Goal: Use online tool/utility: Utilize a website feature to perform a specific function

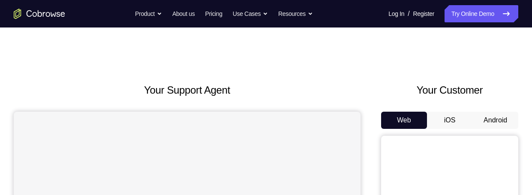
click at [497, 117] on button "Android" at bounding box center [495, 119] width 46 height 17
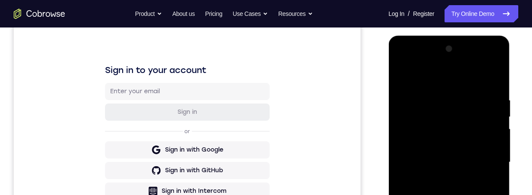
scroll to position [159, 0]
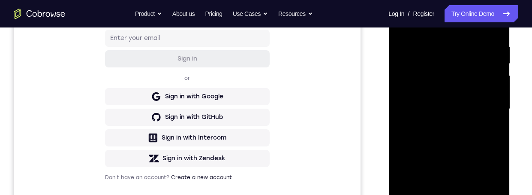
click at [444, 194] on div at bounding box center [449, 109] width 108 height 240
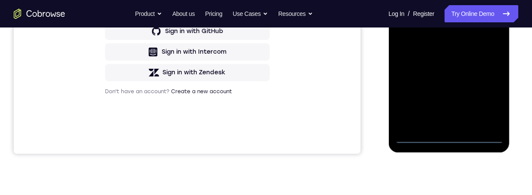
click at [491, 109] on div at bounding box center [449, 23] width 108 height 240
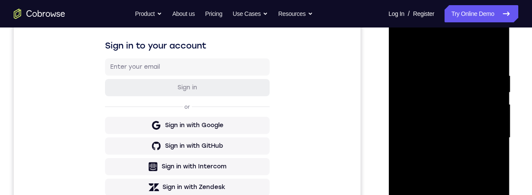
scroll to position [67, 0]
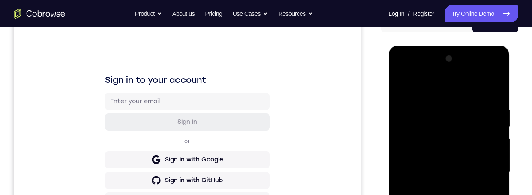
scroll to position [117, 0]
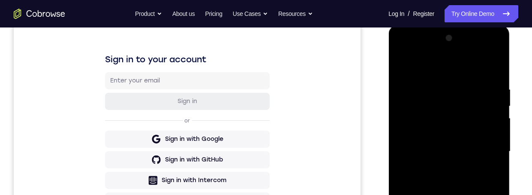
click at [440, 194] on div at bounding box center [449, 151] width 108 height 240
click at [461, 142] on div at bounding box center [449, 151] width 108 height 240
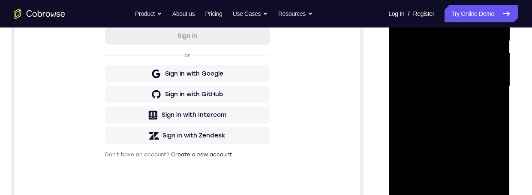
scroll to position [159, 0]
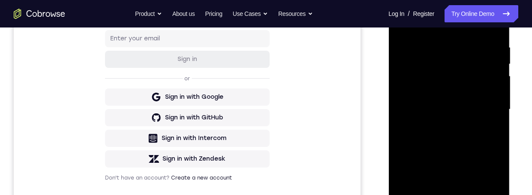
click at [430, 93] on div at bounding box center [449, 109] width 108 height 240
click at [459, 110] on div at bounding box center [449, 109] width 108 height 240
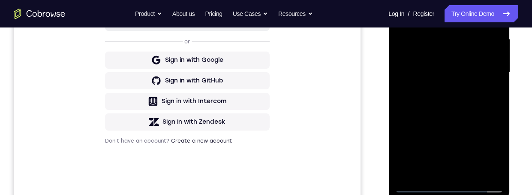
scroll to position [202, 0]
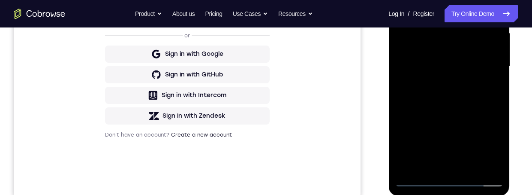
click at [483, 103] on div at bounding box center [449, 66] width 108 height 240
click at [472, 165] on div at bounding box center [449, 66] width 108 height 240
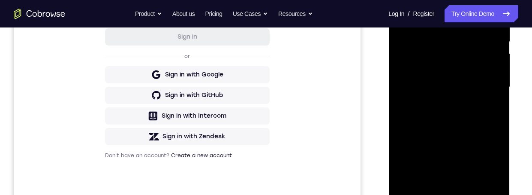
click at [479, 130] on div at bounding box center [449, 87] width 108 height 240
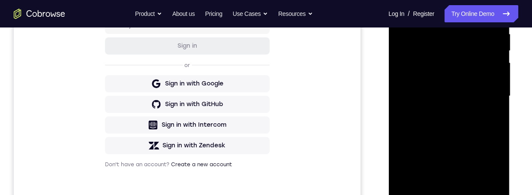
click at [469, 100] on div at bounding box center [449, 96] width 108 height 240
click at [437, 193] on div at bounding box center [449, 96] width 108 height 240
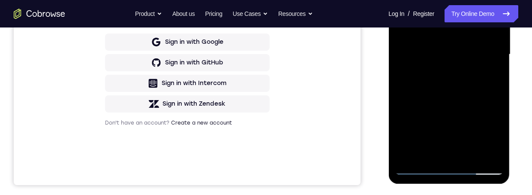
click at [498, 137] on div at bounding box center [449, 54] width 108 height 240
click at [490, 75] on div at bounding box center [449, 54] width 108 height 240
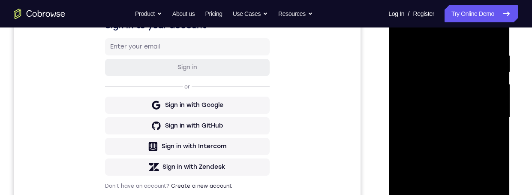
scroll to position [135, 0]
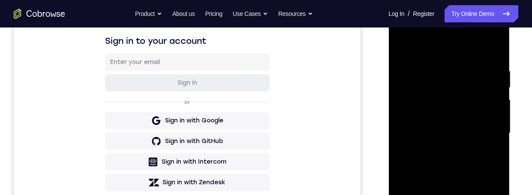
click at [401, 45] on div at bounding box center [449, 133] width 108 height 240
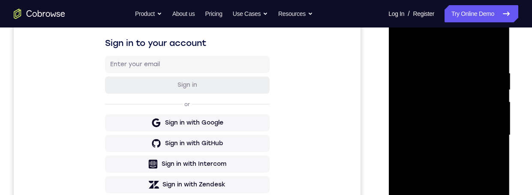
click at [437, 75] on div at bounding box center [449, 135] width 108 height 240
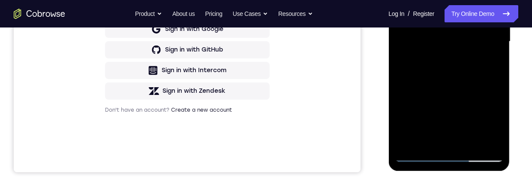
scroll to position [220, 0]
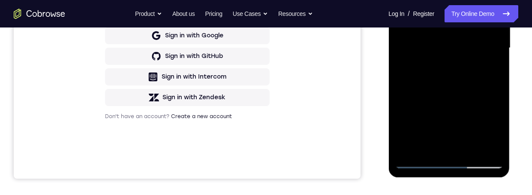
click at [480, 94] on div at bounding box center [449, 48] width 108 height 240
click at [465, 52] on div at bounding box center [449, 48] width 108 height 240
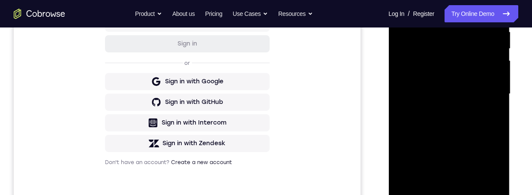
scroll to position [203, 0]
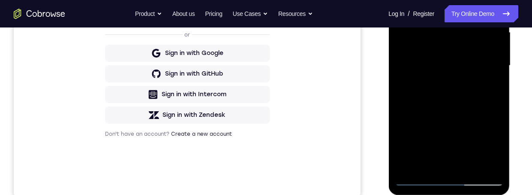
click at [438, 161] on div at bounding box center [449, 66] width 108 height 240
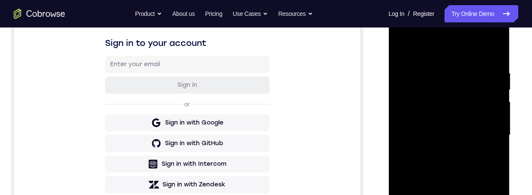
scroll to position [130, 0]
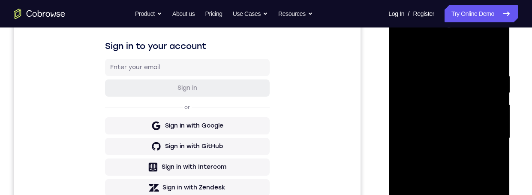
click at [462, 98] on div at bounding box center [449, 138] width 108 height 240
click at [485, 176] on div at bounding box center [449, 138] width 108 height 240
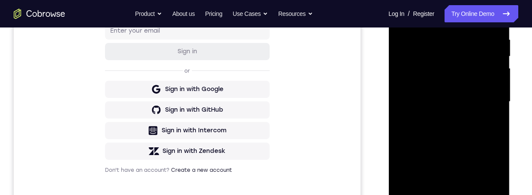
scroll to position [199, 0]
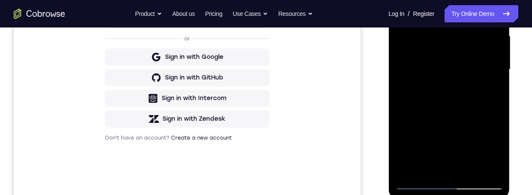
click at [428, 166] on div at bounding box center [449, 69] width 108 height 240
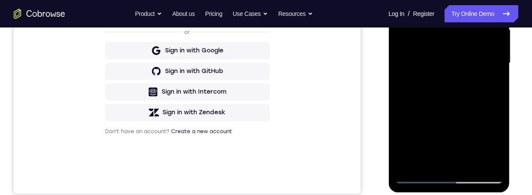
click at [472, 111] on div at bounding box center [449, 63] width 108 height 240
click at [471, 111] on div at bounding box center [449, 63] width 108 height 240
click at [470, 112] on div at bounding box center [449, 63] width 108 height 240
click at [491, 77] on div at bounding box center [449, 63] width 108 height 240
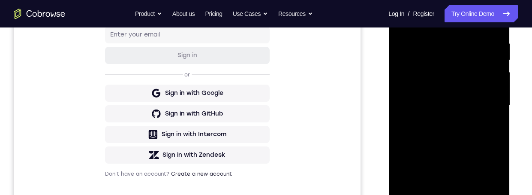
scroll to position [132, 0]
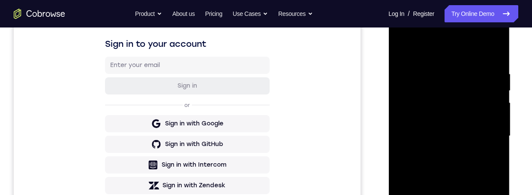
click at [459, 101] on div at bounding box center [449, 136] width 108 height 240
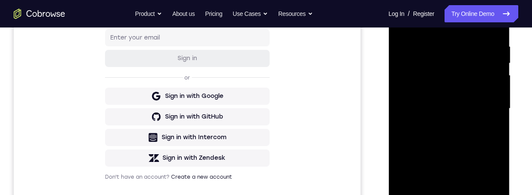
click at [487, 151] on div at bounding box center [449, 108] width 108 height 240
click at [493, 129] on div at bounding box center [449, 108] width 108 height 240
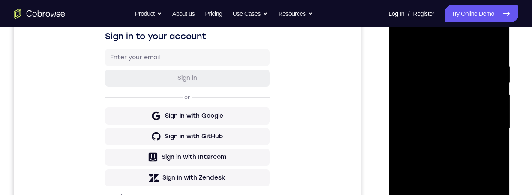
scroll to position [133, 0]
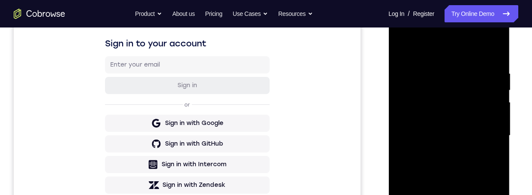
click at [399, 51] on div at bounding box center [449, 135] width 108 height 240
click at [482, 194] on div at bounding box center [449, 135] width 108 height 240
click at [488, 186] on div at bounding box center [449, 135] width 108 height 240
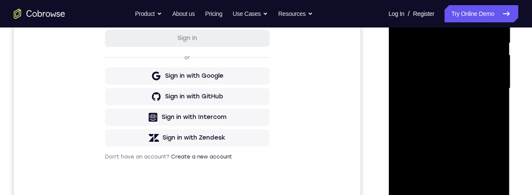
click at [397, 3] on div at bounding box center [449, 88] width 108 height 240
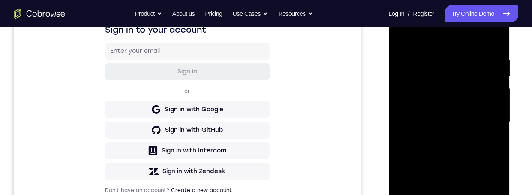
click at [465, 109] on div at bounding box center [449, 122] width 108 height 240
click at [443, 194] on div at bounding box center [449, 122] width 108 height 240
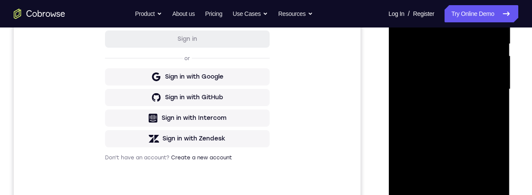
click at [509, 120] on div at bounding box center [449, 91] width 122 height 257
click at [509, 138] on div at bounding box center [449, 91] width 122 height 257
click at [463, 61] on div at bounding box center [449, 89] width 108 height 240
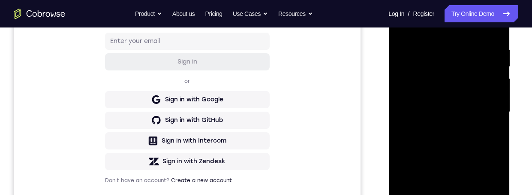
click at [487, 160] on div at bounding box center [449, 112] width 108 height 240
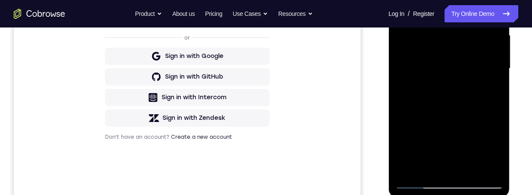
click at [493, 87] on div at bounding box center [449, 69] width 108 height 240
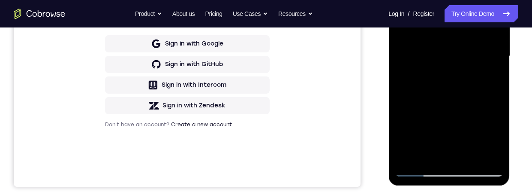
scroll to position [153, 0]
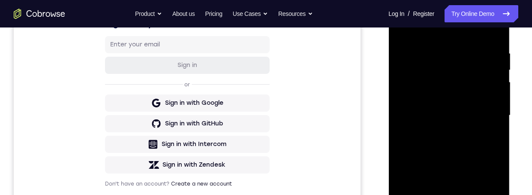
click at [412, 92] on div at bounding box center [449, 115] width 108 height 240
click at [430, 166] on div at bounding box center [449, 116] width 108 height 240
click at [490, 135] on div at bounding box center [449, 116] width 108 height 240
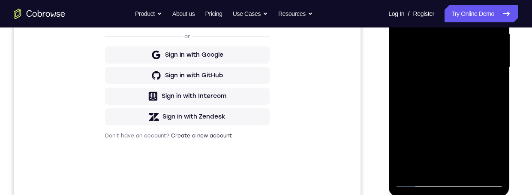
scroll to position [202, 0]
click at [491, 88] on div at bounding box center [449, 66] width 108 height 240
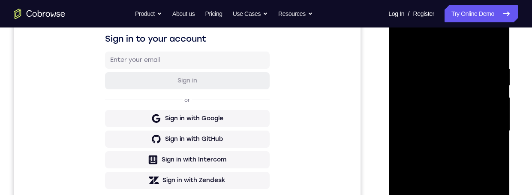
click at [395, 44] on div at bounding box center [449, 131] width 108 height 240
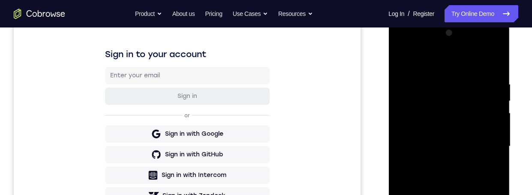
scroll to position [123, 0]
click at [517, 155] on div at bounding box center [449, 144] width 137 height 264
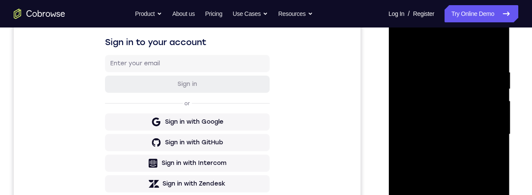
scroll to position [147, 0]
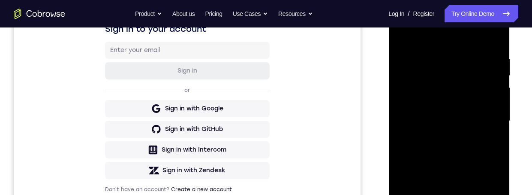
click at [509, 173] on div at bounding box center [449, 122] width 122 height 257
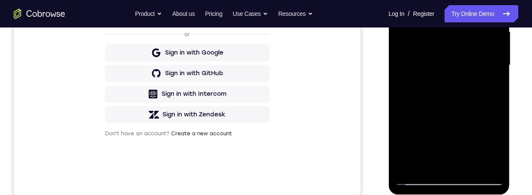
click at [509, 141] on div at bounding box center [449, 67] width 122 height 257
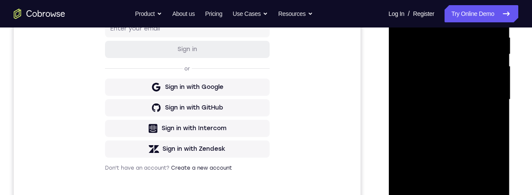
click at [462, 86] on div at bounding box center [449, 99] width 108 height 240
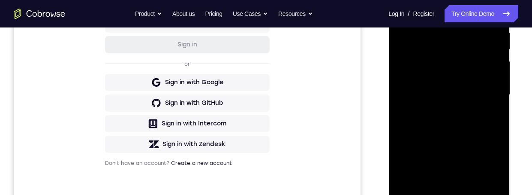
click at [438, 192] on div at bounding box center [449, 95] width 108 height 240
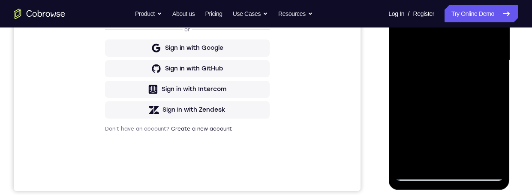
click at [493, 83] on div at bounding box center [449, 60] width 108 height 240
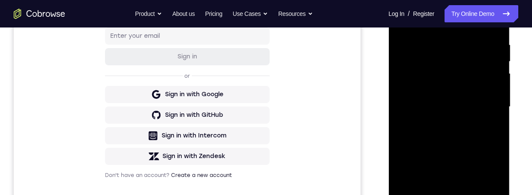
click at [400, 24] on div at bounding box center [449, 107] width 108 height 240
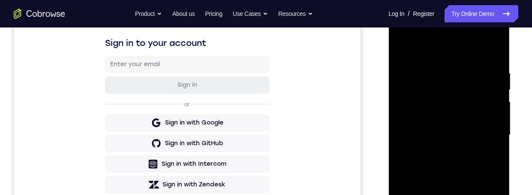
click at [515, 146] on div at bounding box center [449, 134] width 137 height 264
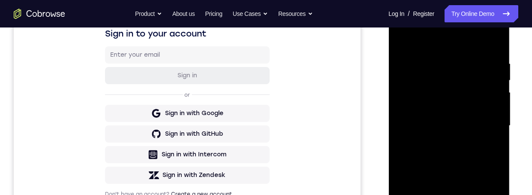
scroll to position [129, 0]
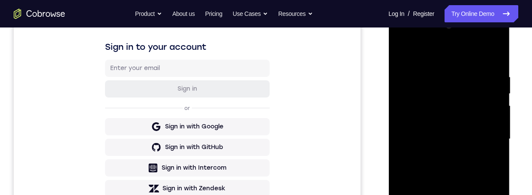
click at [416, 87] on div at bounding box center [449, 139] width 108 height 240
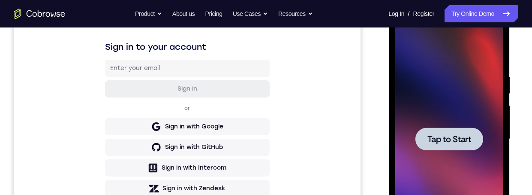
click at [461, 137] on span "Tap to Start" at bounding box center [449, 139] width 44 height 9
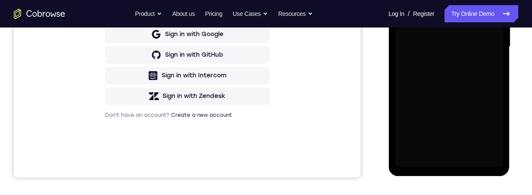
scroll to position [118, 0]
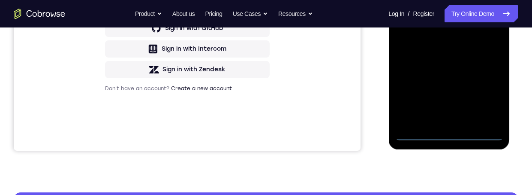
click at [444, 135] on div at bounding box center [449, 20] width 108 height 240
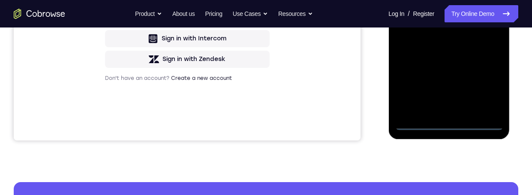
click at [447, 123] on div at bounding box center [449, 10] width 108 height 240
click at [444, 121] on div at bounding box center [449, 10] width 108 height 240
click at [485, 91] on div at bounding box center [449, 10] width 108 height 240
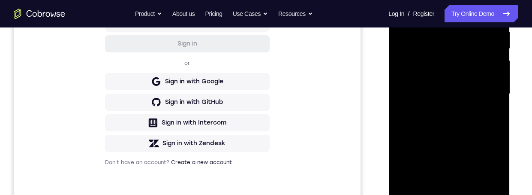
click at [420, 0] on div at bounding box center [449, 94] width 108 height 240
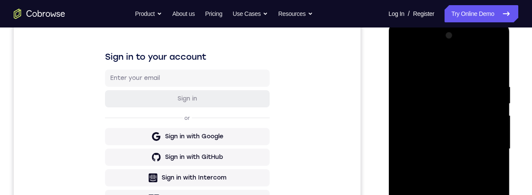
click at [483, 139] on div at bounding box center [449, 149] width 108 height 240
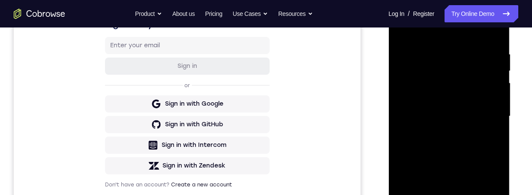
click at [436, 131] on div at bounding box center [449, 116] width 108 height 240
click at [461, 108] on div at bounding box center [449, 116] width 108 height 240
click at [433, 100] on div at bounding box center [449, 116] width 108 height 240
click at [450, 113] on div at bounding box center [449, 116] width 108 height 240
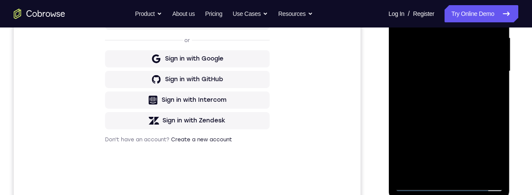
click at [471, 105] on div at bounding box center [449, 71] width 108 height 240
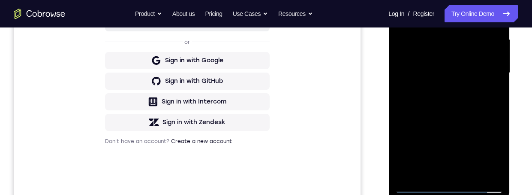
click at [470, 169] on div at bounding box center [449, 73] width 108 height 240
click at [477, 114] on div at bounding box center [449, 73] width 108 height 240
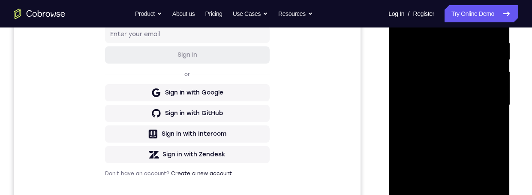
scroll to position [163, 0]
click at [416, 49] on div at bounding box center [449, 105] width 108 height 240
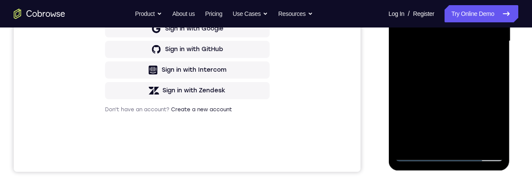
click at [447, 138] on div at bounding box center [449, 41] width 108 height 240
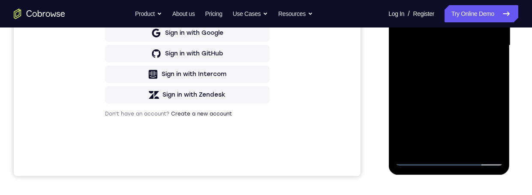
scroll to position [162, 0]
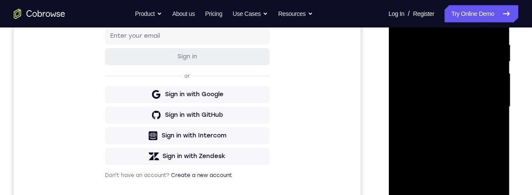
click at [405, 47] on div at bounding box center [449, 107] width 108 height 240
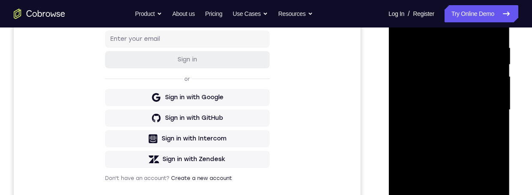
click at [448, 59] on div at bounding box center [449, 110] width 108 height 240
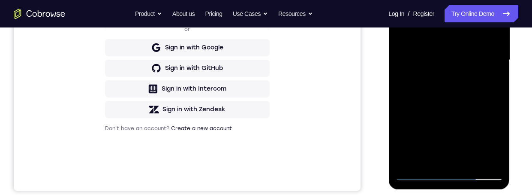
click at [495, 142] on div at bounding box center [449, 60] width 108 height 240
click at [494, 141] on div at bounding box center [449, 60] width 108 height 240
click at [492, 142] on div at bounding box center [449, 60] width 108 height 240
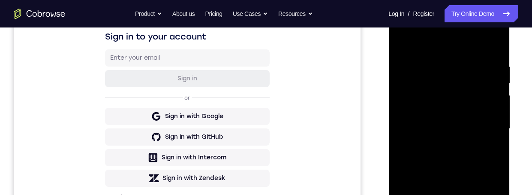
scroll to position [138, 0]
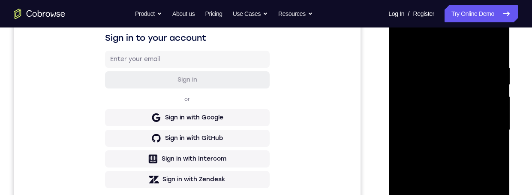
click at [494, 46] on div at bounding box center [449, 130] width 108 height 240
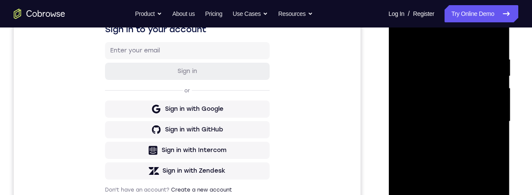
scroll to position [167, 0]
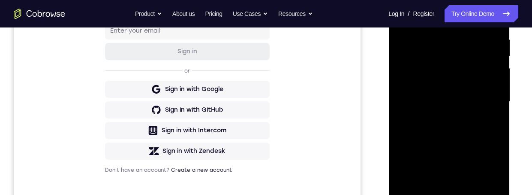
click at [464, 109] on div at bounding box center [449, 102] width 108 height 240
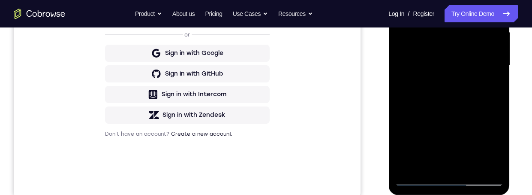
click at [438, 159] on div at bounding box center [449, 66] width 108 height 240
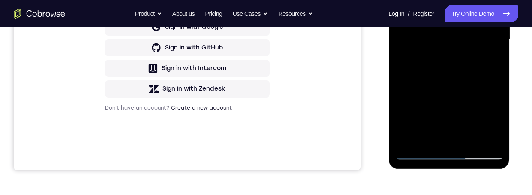
click at [420, 133] on div at bounding box center [449, 39] width 108 height 240
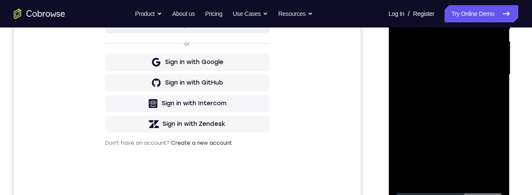
click at [437, 168] on div at bounding box center [449, 75] width 108 height 240
click at [439, 170] on div at bounding box center [449, 75] width 108 height 240
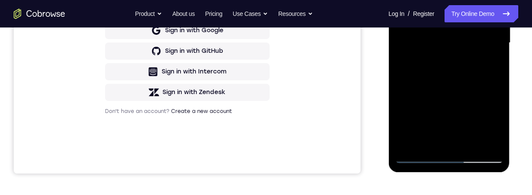
scroll to position [230, 0]
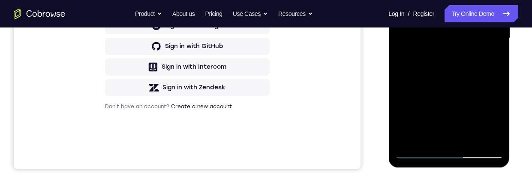
click at [432, 135] on div at bounding box center [449, 38] width 108 height 240
click at [426, 135] on div at bounding box center [449, 38] width 108 height 240
click at [432, 133] on div at bounding box center [449, 38] width 108 height 240
click at [417, 134] on div at bounding box center [449, 38] width 108 height 240
click at [432, 134] on div at bounding box center [449, 38] width 108 height 240
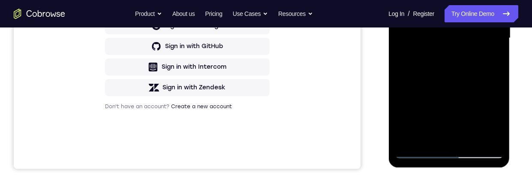
scroll to position [217, 0]
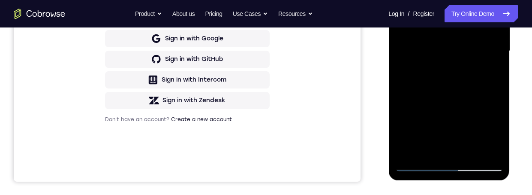
click at [399, 0] on div at bounding box center [449, 51] width 108 height 240
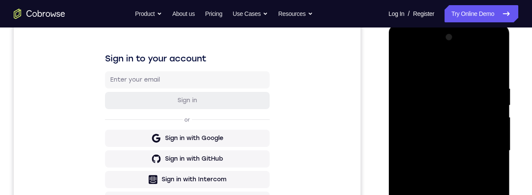
scroll to position [129, 0]
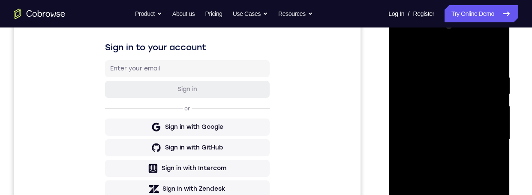
click at [458, 144] on div at bounding box center [449, 139] width 108 height 240
click at [431, 194] on div at bounding box center [449, 139] width 108 height 240
click at [430, 194] on div at bounding box center [449, 139] width 108 height 240
click at [437, 194] on div at bounding box center [449, 139] width 108 height 240
click at [430, 194] on div at bounding box center [449, 139] width 108 height 240
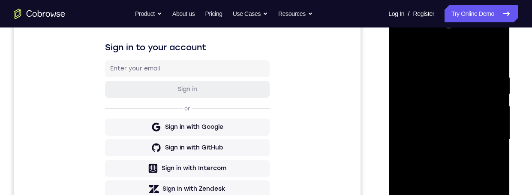
click at [431, 194] on div at bounding box center [449, 139] width 108 height 240
click at [434, 194] on div at bounding box center [449, 139] width 108 height 240
click at [432, 194] on div at bounding box center [449, 139] width 108 height 240
click at [429, 194] on div at bounding box center [449, 139] width 108 height 240
click at [430, 194] on div at bounding box center [449, 139] width 108 height 240
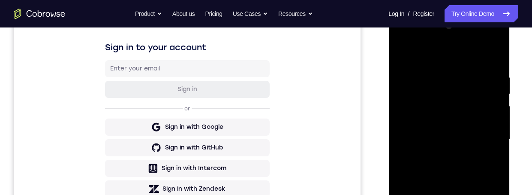
scroll to position [228, 0]
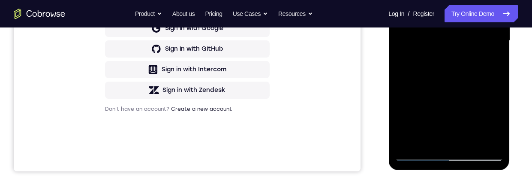
click at [432, 138] on div at bounding box center [449, 41] width 108 height 240
click at [424, 138] on div at bounding box center [449, 41] width 108 height 240
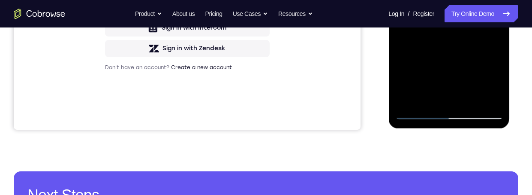
scroll to position [268, 0]
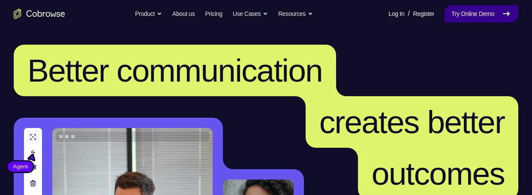
click at [473, 15] on link "Try Online Demo" at bounding box center [481, 13] width 74 height 17
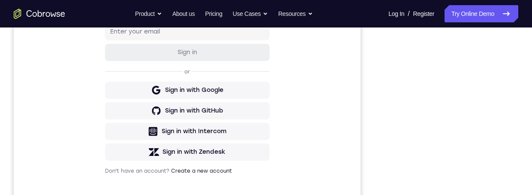
scroll to position [172, 0]
